Goal: Information Seeking & Learning: Check status

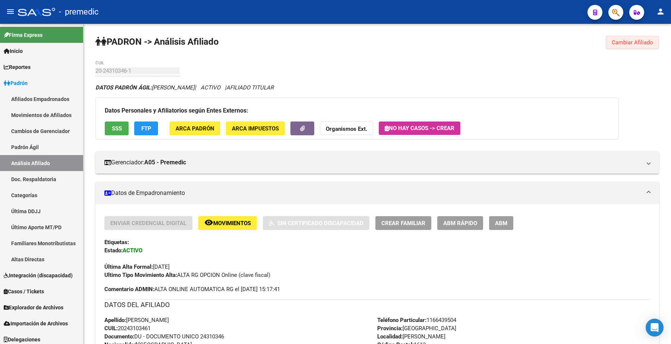
click at [625, 38] on button "Cambiar Afiliado" at bounding box center [632, 42] width 53 height 13
click at [68, 69] on mat-sidenav-container "Firma Express Inicio Calendario SSS Instructivos Contacto OS Reportes Padrón Tr…" at bounding box center [335, 184] width 671 height 320
paste input "3-22368574-9"
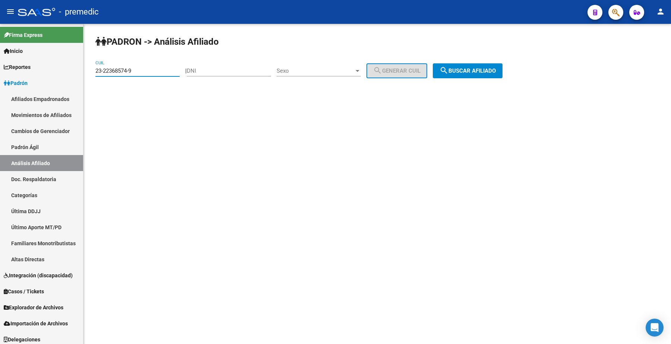
drag, startPoint x: 145, startPoint y: 72, endPoint x: 94, endPoint y: 64, distance: 51.7
click at [71, 66] on mat-sidenav-container "Firma Express Inicio Calendario SSS Instructivos Contacto OS Reportes Padrón Tr…" at bounding box center [335, 184] width 671 height 320
paste input
type input "23-22368574-9"
click at [474, 72] on span "search Buscar afiliado" at bounding box center [468, 71] width 56 height 7
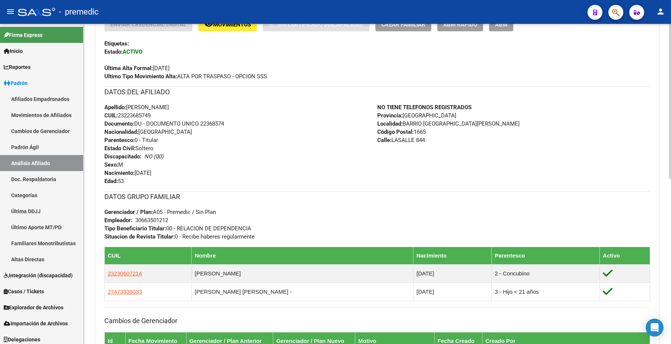
scroll to position [233, 0]
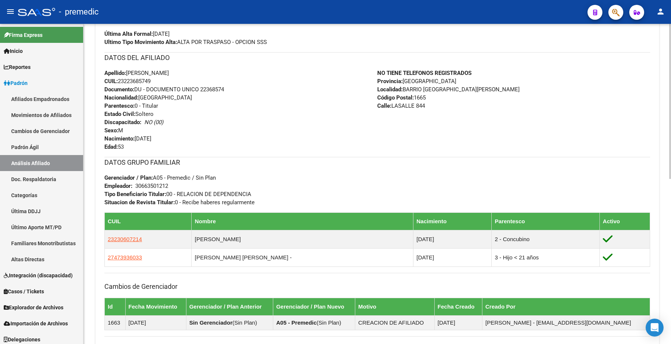
drag, startPoint x: 540, startPoint y: 94, endPoint x: 470, endPoint y: 127, distance: 77.1
click at [540, 94] on div "NO TIENE TELEFONOS REGISTRADOS Provincia: [GEOGRAPHIC_DATA] Localidad: BARRIO […" at bounding box center [514, 110] width 273 height 82
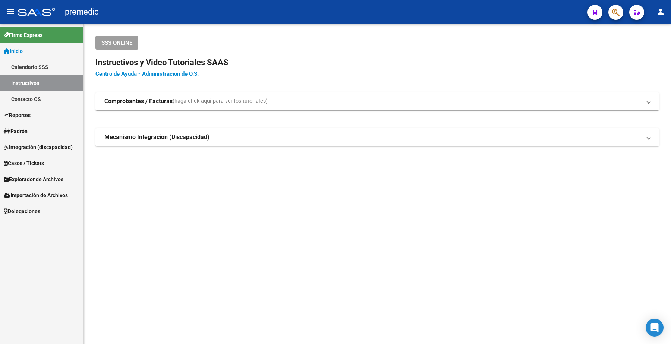
click at [40, 135] on link "Padrón" at bounding box center [41, 131] width 83 height 16
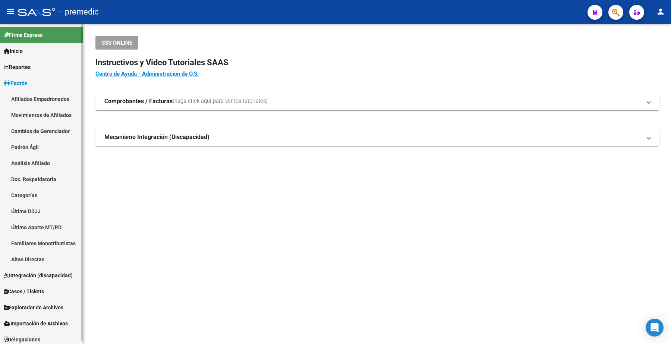
click at [25, 166] on link "Análisis Afiliado" at bounding box center [41, 163] width 83 height 16
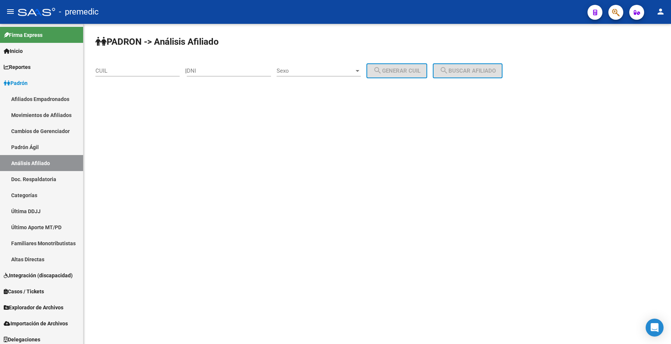
click at [162, 66] on div "CUIL" at bounding box center [137, 68] width 84 height 16
paste input "27-25687438-0"
drag, startPoint x: 464, startPoint y: 69, endPoint x: 234, endPoint y: 201, distance: 264.9
click at [464, 70] on span "search Buscar afiliado" at bounding box center [468, 71] width 56 height 7
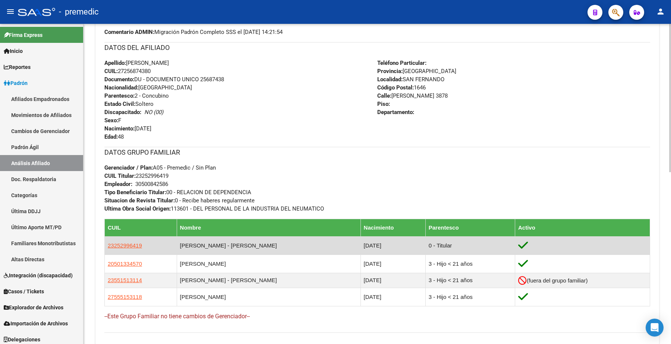
scroll to position [251, 0]
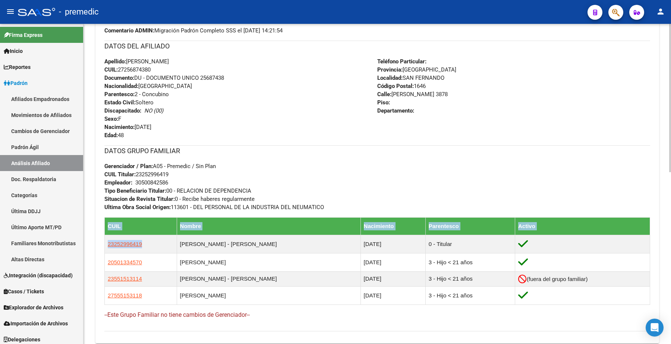
drag, startPoint x: 146, startPoint y: 243, endPoint x: 103, endPoint y: 238, distance: 43.5
click at [103, 238] on div "Enviar Credencial Digital remove_red_eye Movimientos Sin Certificado Discapacid…" at bounding box center [377, 152] width 564 height 372
copy table "CUIL Nombre Nacimiento Parentesco Activo 23252996419"
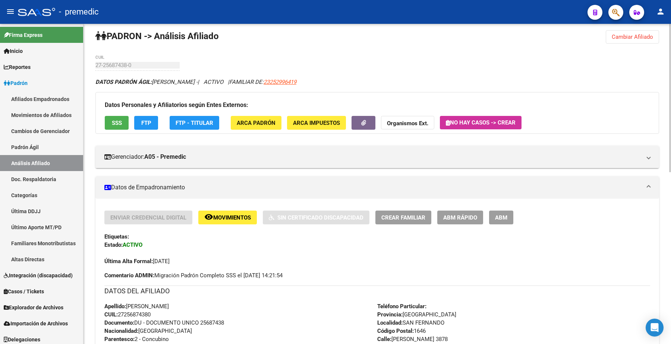
scroll to position [0, 0]
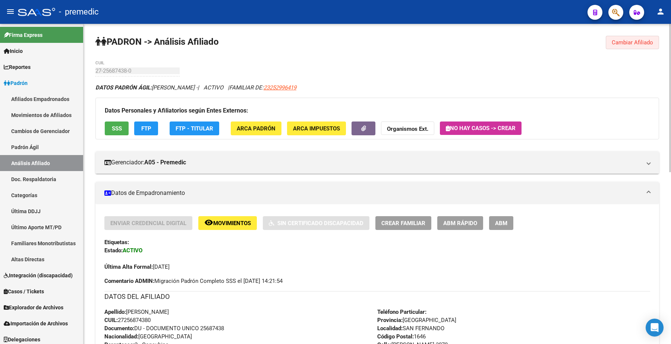
click at [624, 44] on span "Cambiar Afiliado" at bounding box center [632, 42] width 41 height 7
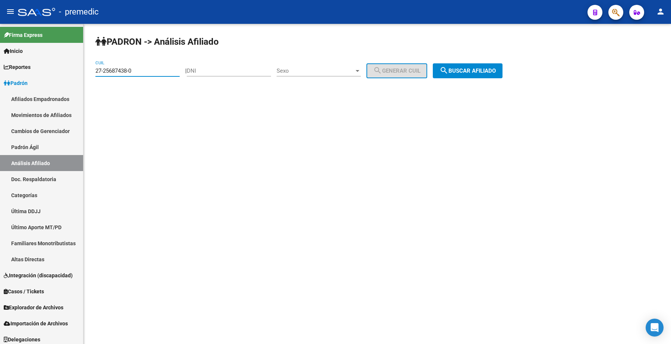
drag, startPoint x: 148, startPoint y: 73, endPoint x: 221, endPoint y: 85, distance: 74.0
click at [96, 69] on input "27-25687438-0" at bounding box center [137, 71] width 84 height 7
paste input "3-25299641-9"
click at [457, 72] on span "search Buscar afiliado" at bounding box center [468, 71] width 56 height 7
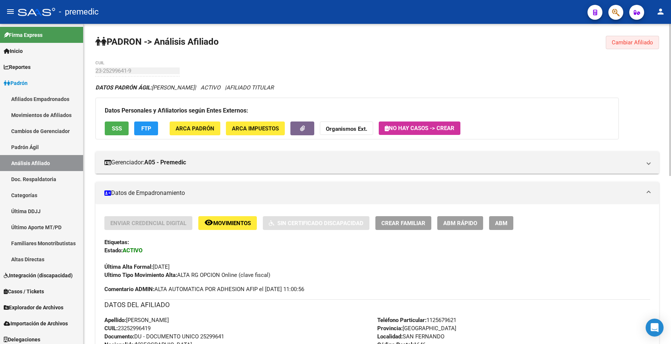
click at [643, 43] on span "Cambiar Afiliado" at bounding box center [632, 42] width 41 height 7
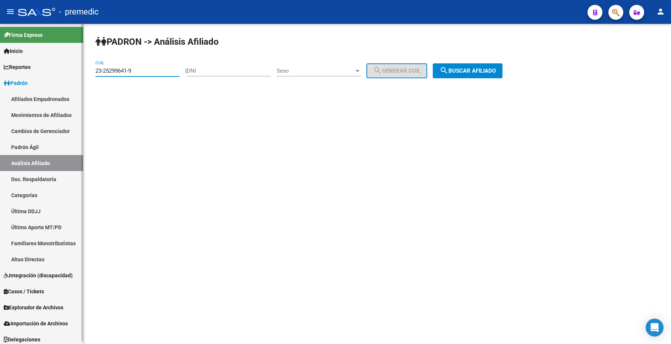
drag, startPoint x: 148, startPoint y: 70, endPoint x: 15, endPoint y: 73, distance: 133.2
click at [15, 73] on mat-sidenav-container "Firma Express Inicio Calendario SSS Instructivos Contacto OS Reportes Padrón Tr…" at bounding box center [335, 184] width 671 height 320
paste input "0-32662011-5"
type input "20-32662011-5"
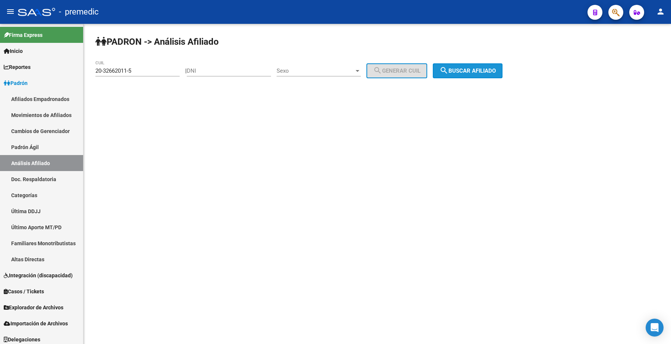
click at [465, 77] on button "search Buscar afiliado" at bounding box center [468, 70] width 70 height 15
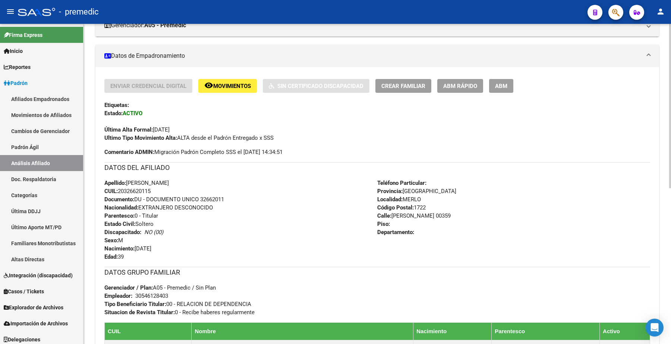
scroll to position [280, 0]
